Goal: Information Seeking & Learning: Understand process/instructions

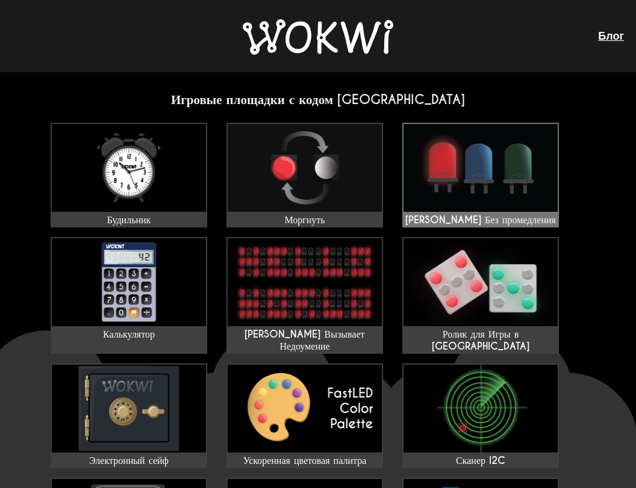
click at [485, 172] on img at bounding box center [480, 168] width 154 height 88
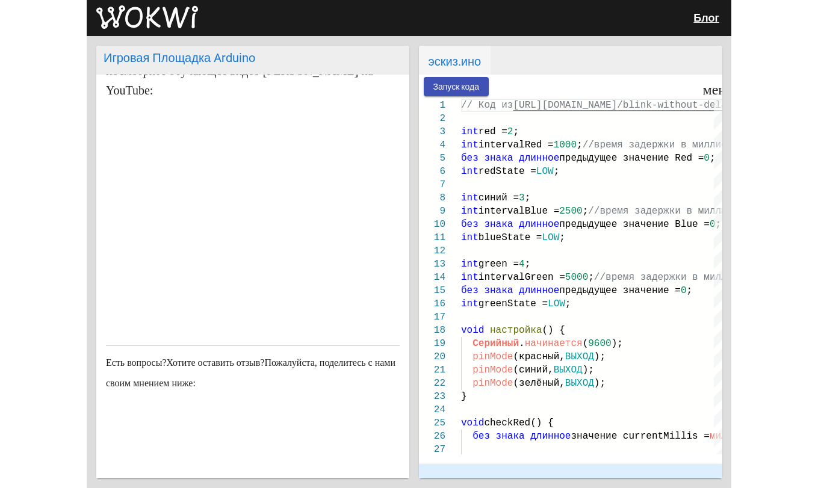
scroll to position [379, 0]
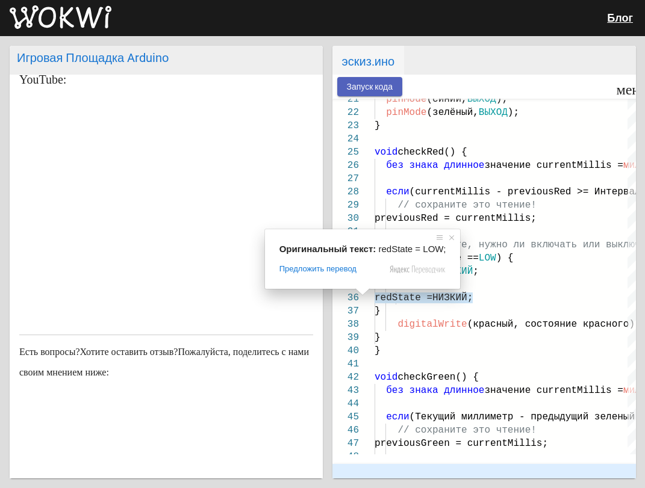
click at [373, 87] on ya-tr-span "Запуск кода" at bounding box center [370, 88] width 46 height 10
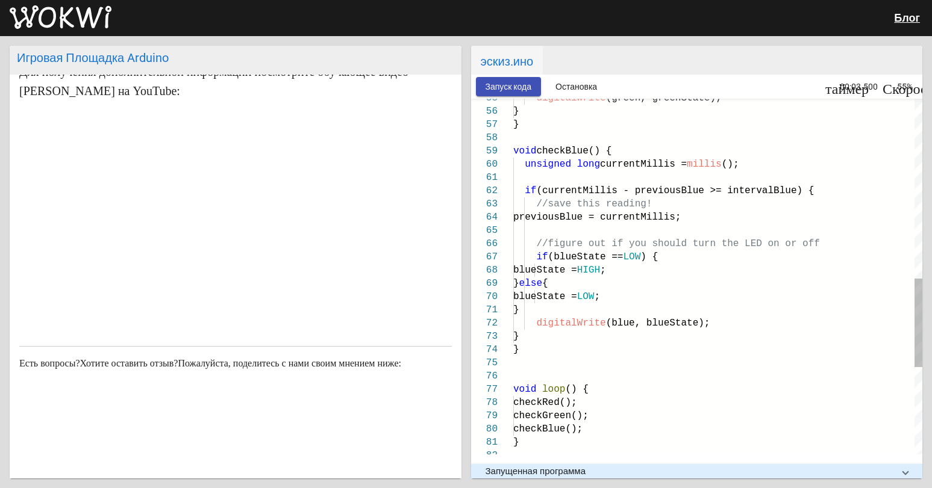
scroll to position [311, 0]
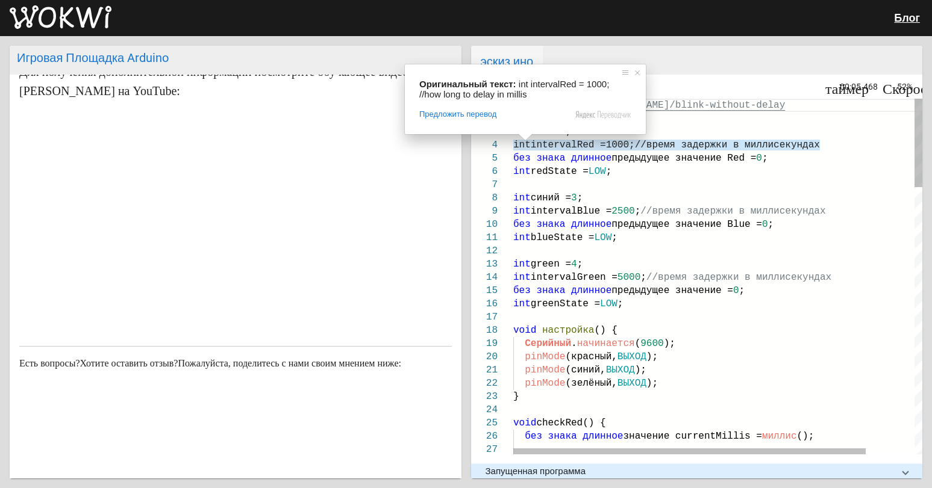
click at [500, 62] on ya-tr-span "эскиз.ино" at bounding box center [507, 61] width 53 height 14
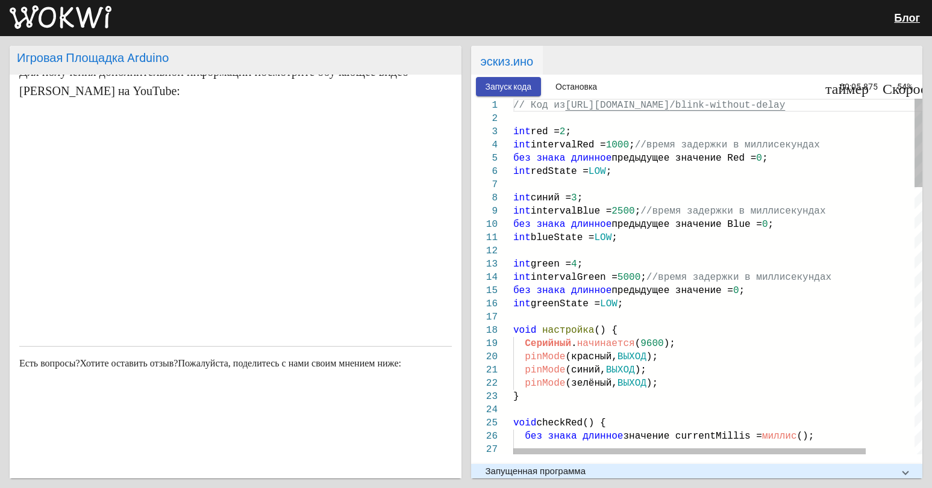
scroll to position [0, 0]
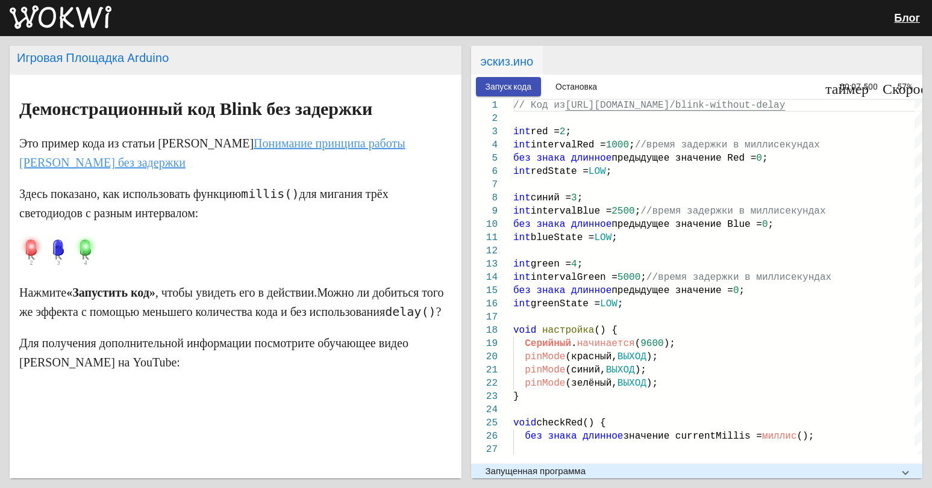
click at [516, 86] on ya-tr-span "Запуск кода" at bounding box center [508, 88] width 46 height 10
click at [585, 83] on ya-tr-span "Остановка" at bounding box center [576, 88] width 42 height 10
